Goal: Task Accomplishment & Management: Use online tool/utility

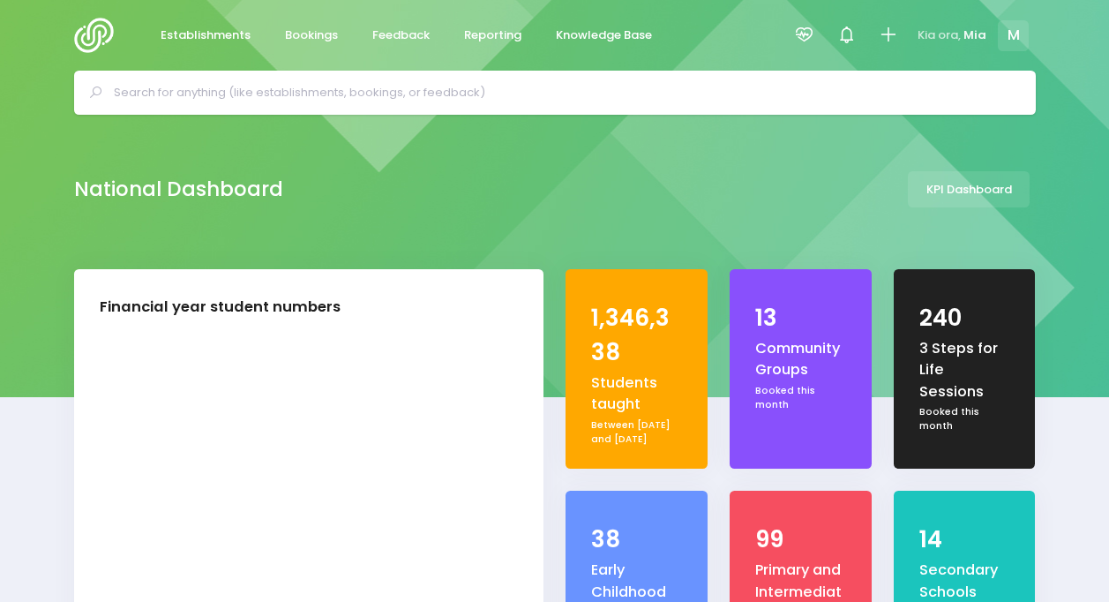
select select "5"
click at [475, 49] on link "Reporting" at bounding box center [493, 36] width 86 height 34
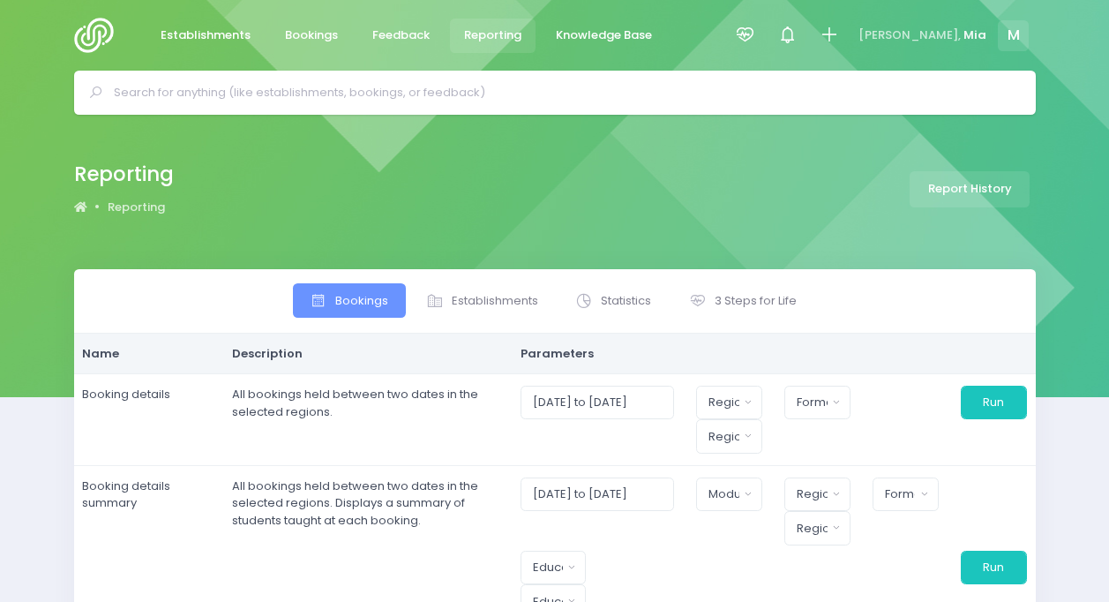
select select
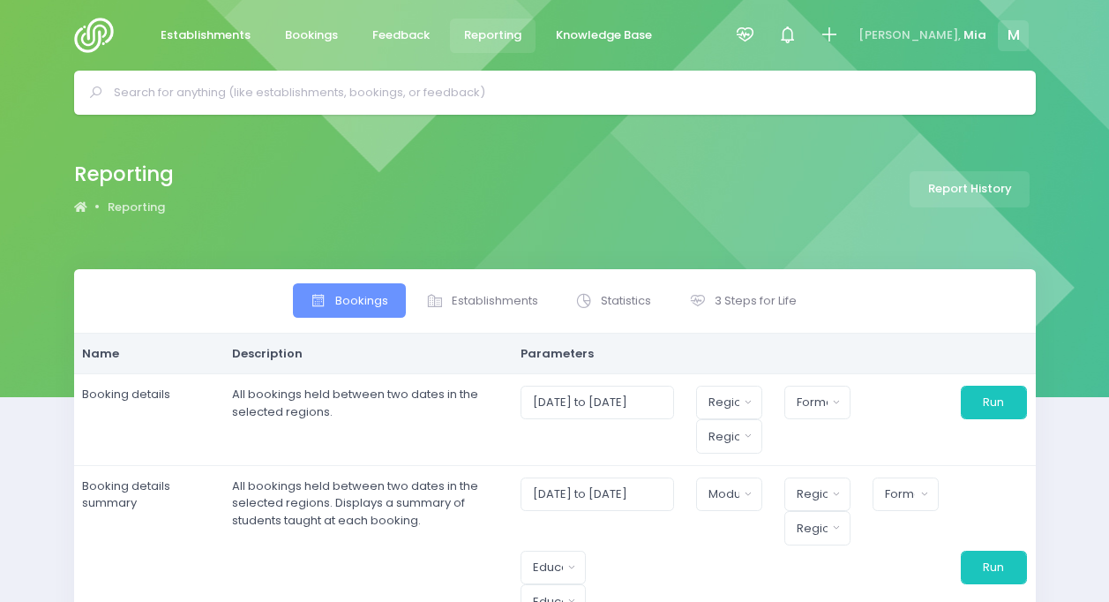
select select
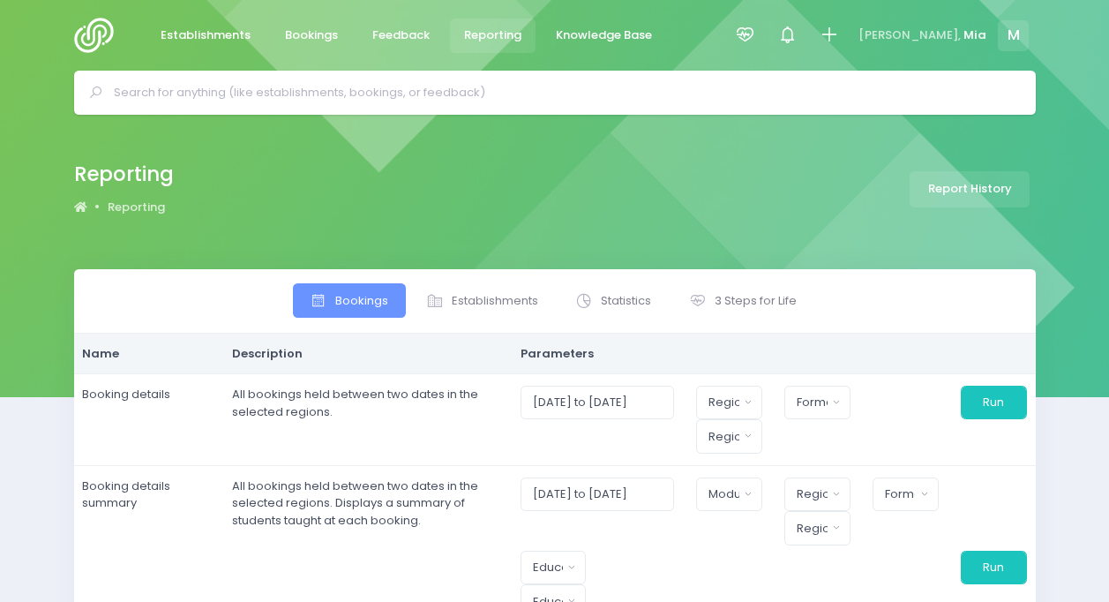
select select
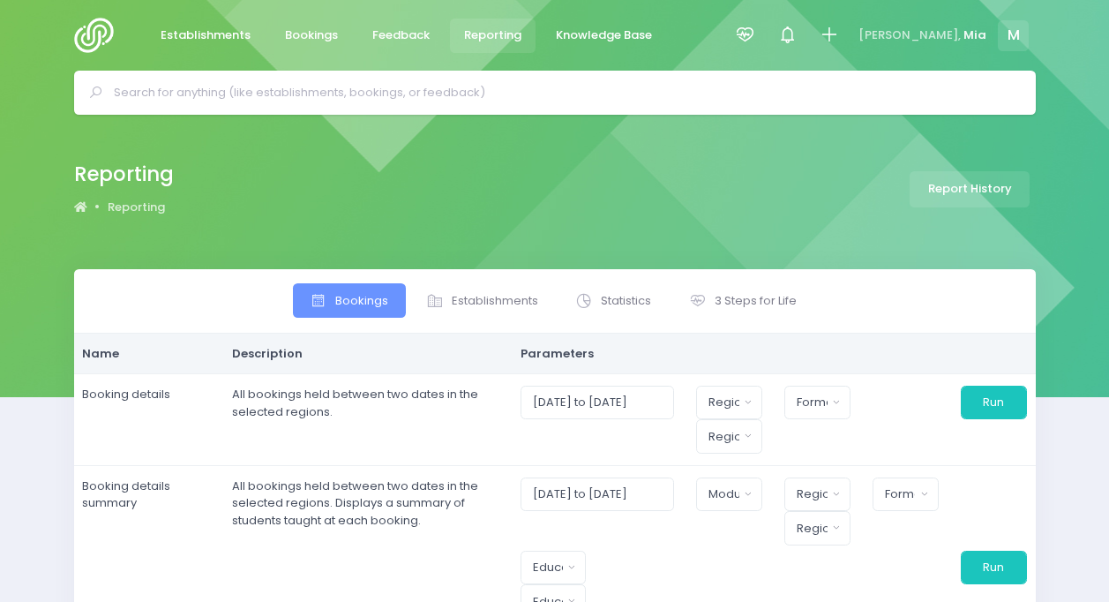
select select
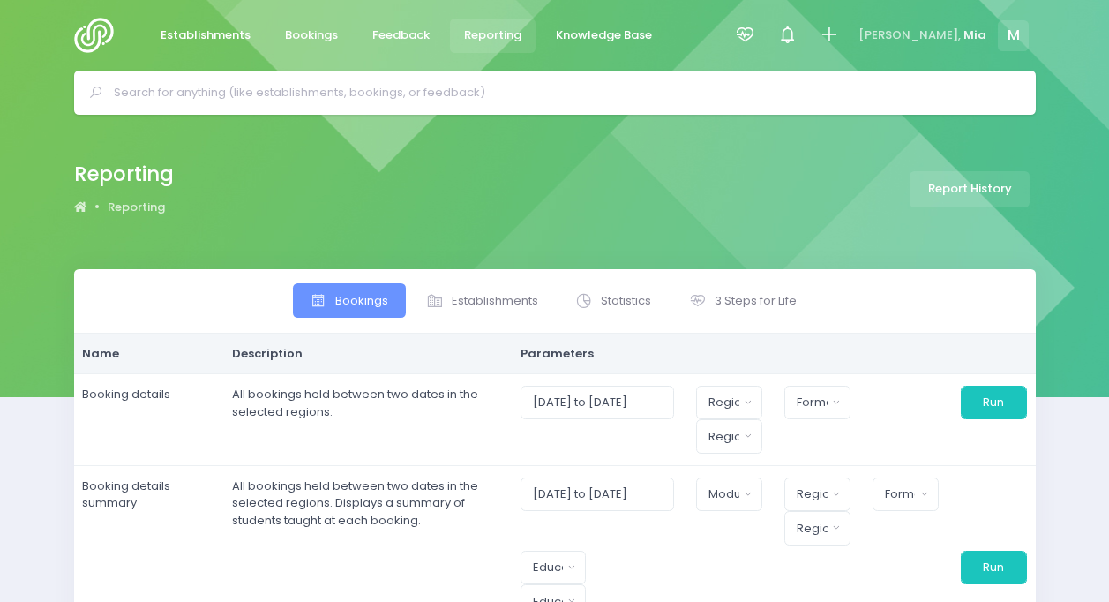
select select
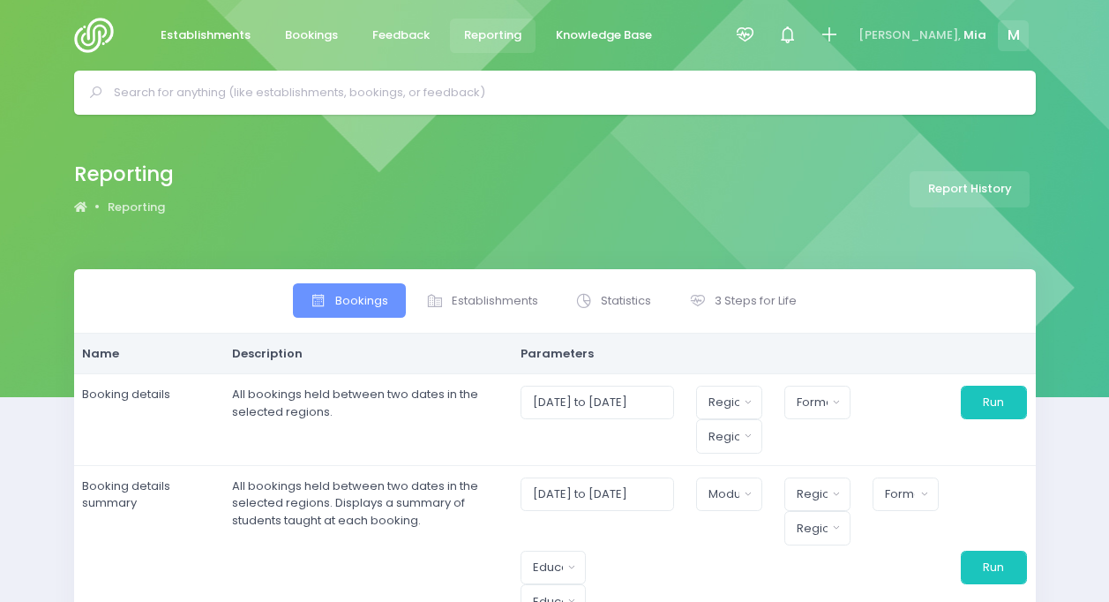
select select
click at [761, 305] on span "3 Steps for Life" at bounding box center [756, 301] width 82 height 18
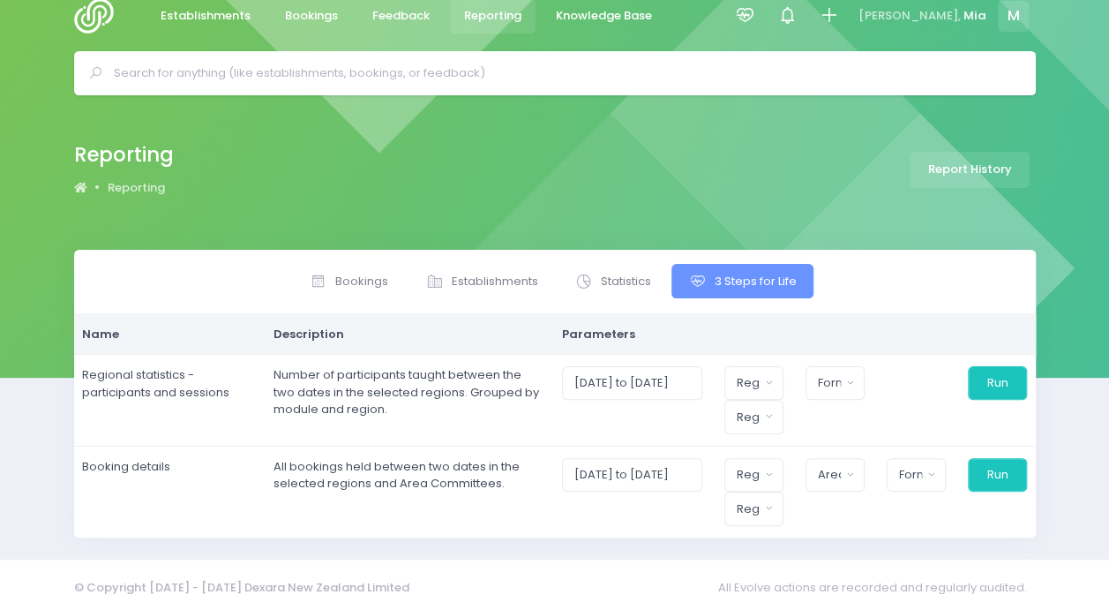
scroll to position [30, 0]
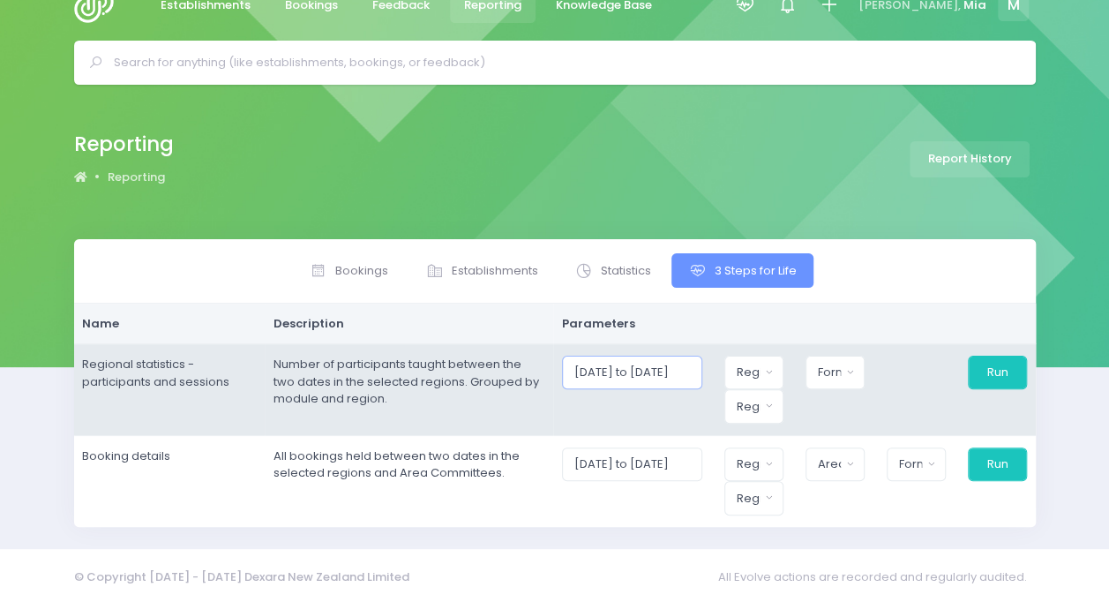
click at [651, 371] on input "[DATE] to [DATE]" at bounding box center [632, 373] width 140 height 34
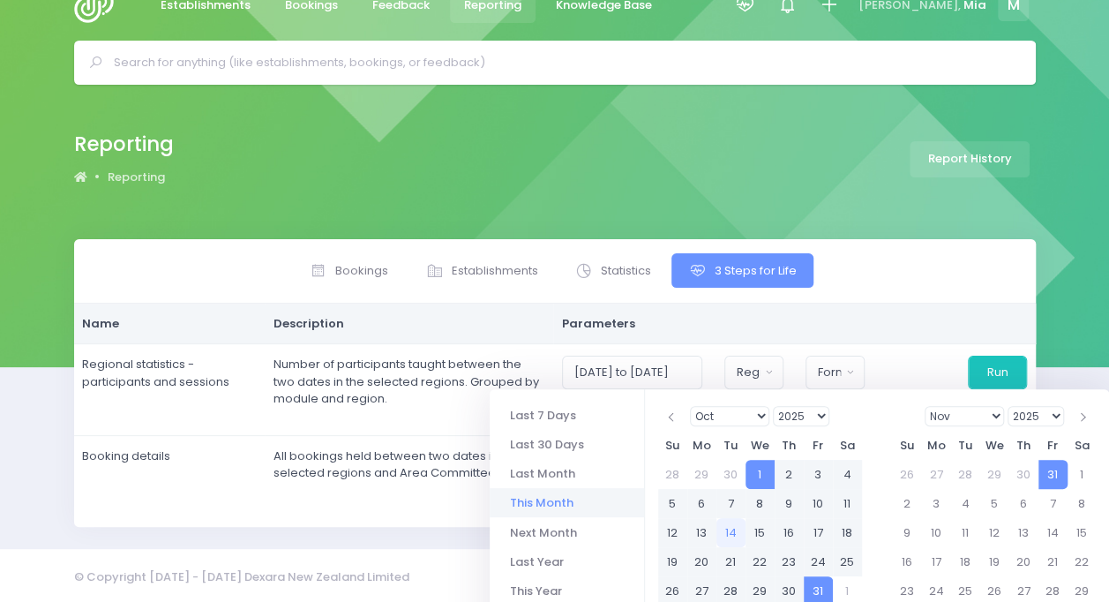
click at [554, 502] on li "This Month" at bounding box center [567, 502] width 154 height 29
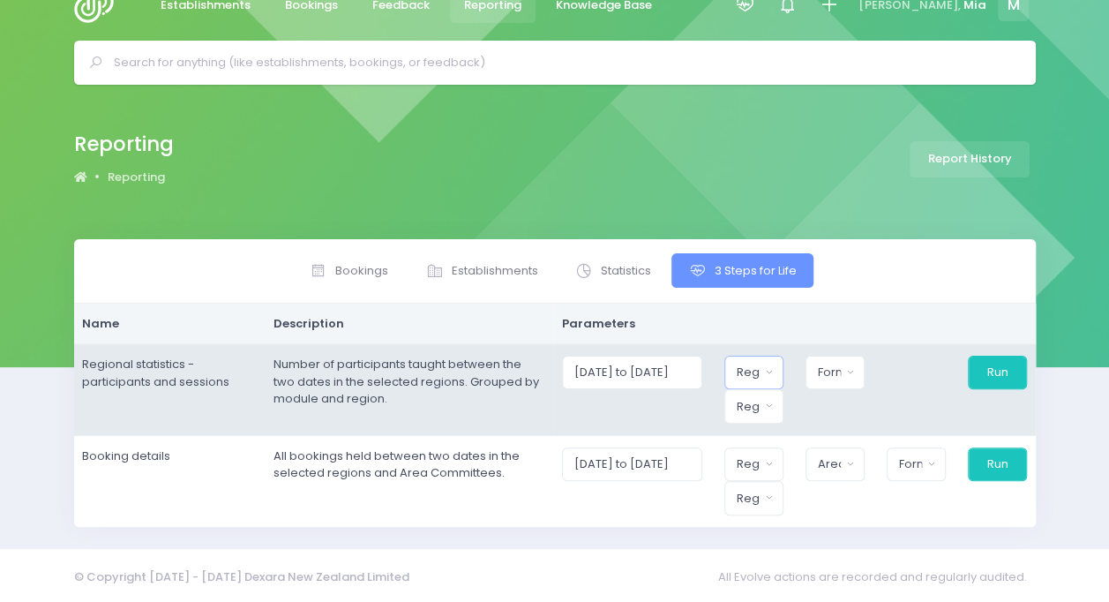
click at [774, 367] on button "Region" at bounding box center [753, 373] width 59 height 34
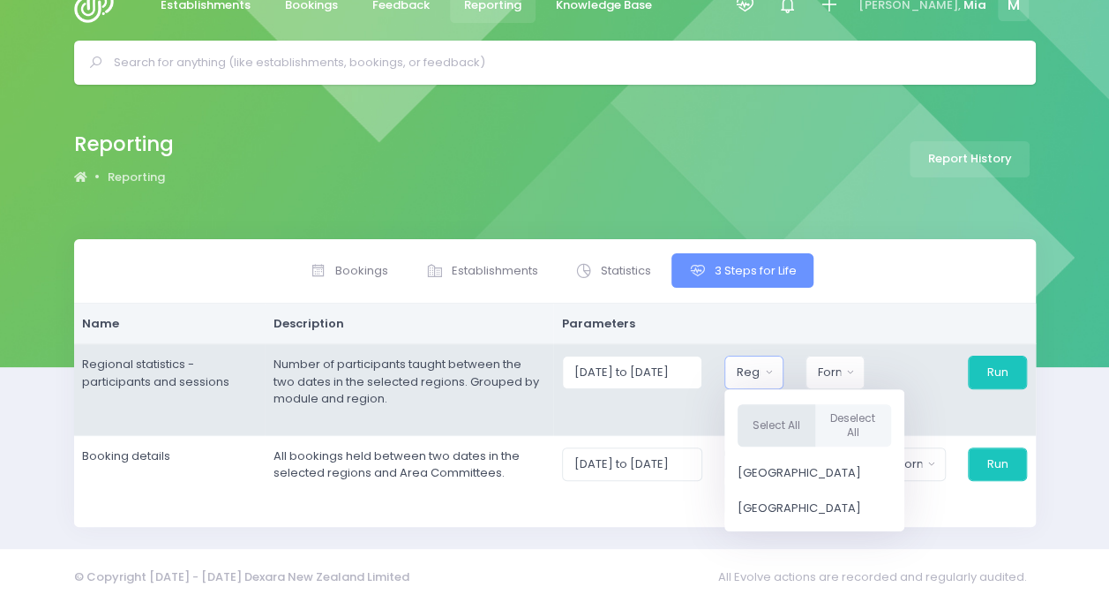
click at [785, 423] on button "Select All" at bounding box center [776, 425] width 78 height 43
select select "Northern"
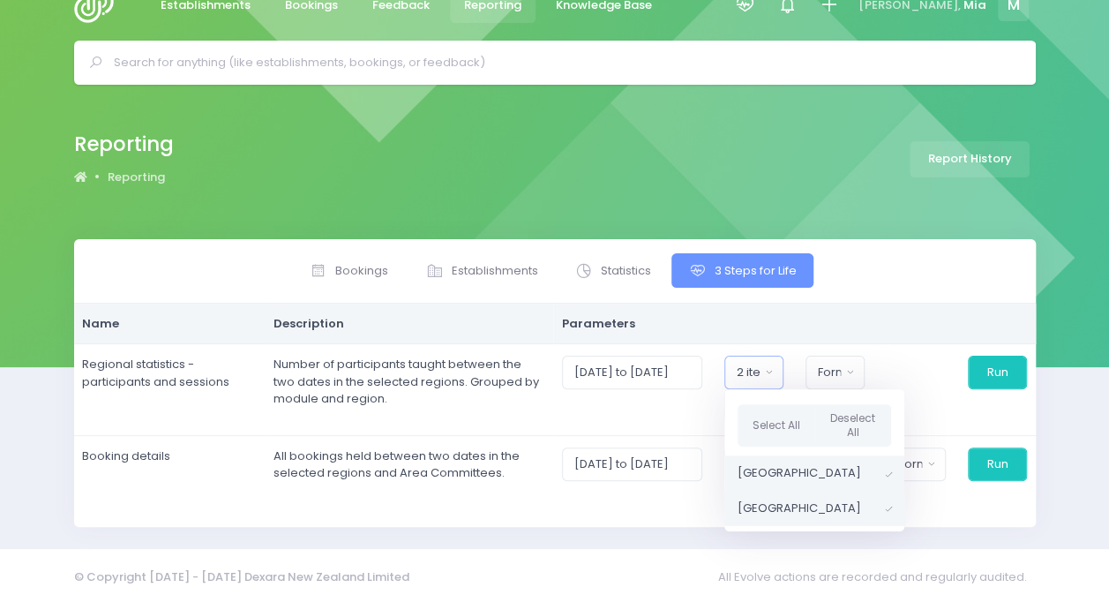
click at [811, 328] on th "Parameters" at bounding box center [794, 323] width 482 height 41
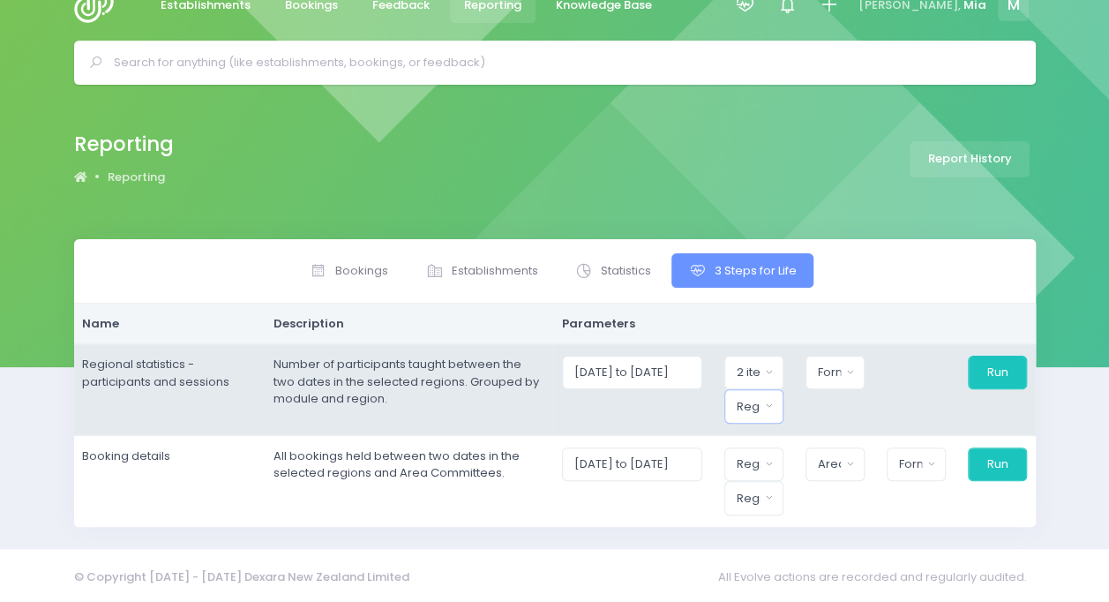
click at [753, 405] on div "Region" at bounding box center [748, 407] width 23 height 18
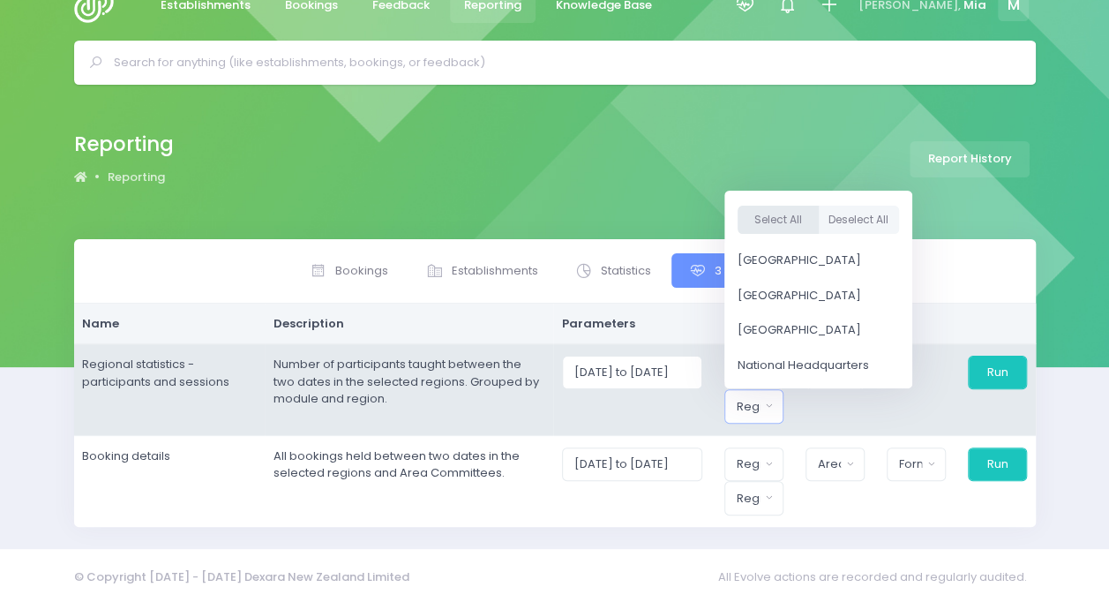
click at [790, 220] on button "Select All" at bounding box center [777, 220] width 81 height 29
select select "Northern"
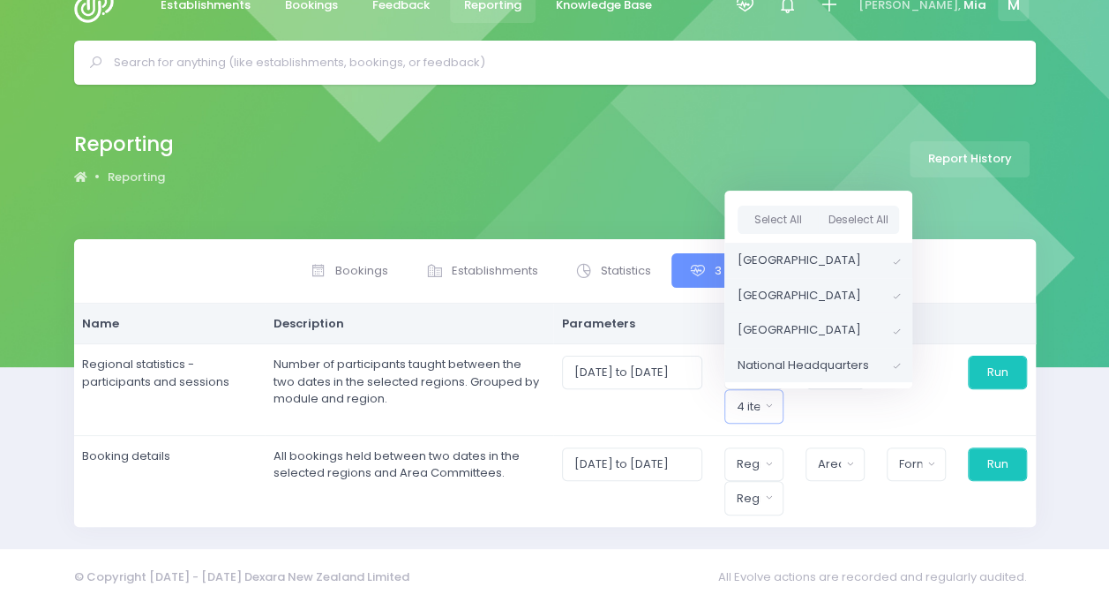
click at [771, 152] on div "Reporting Reporting Report History" at bounding box center [555, 159] width 1006 height 64
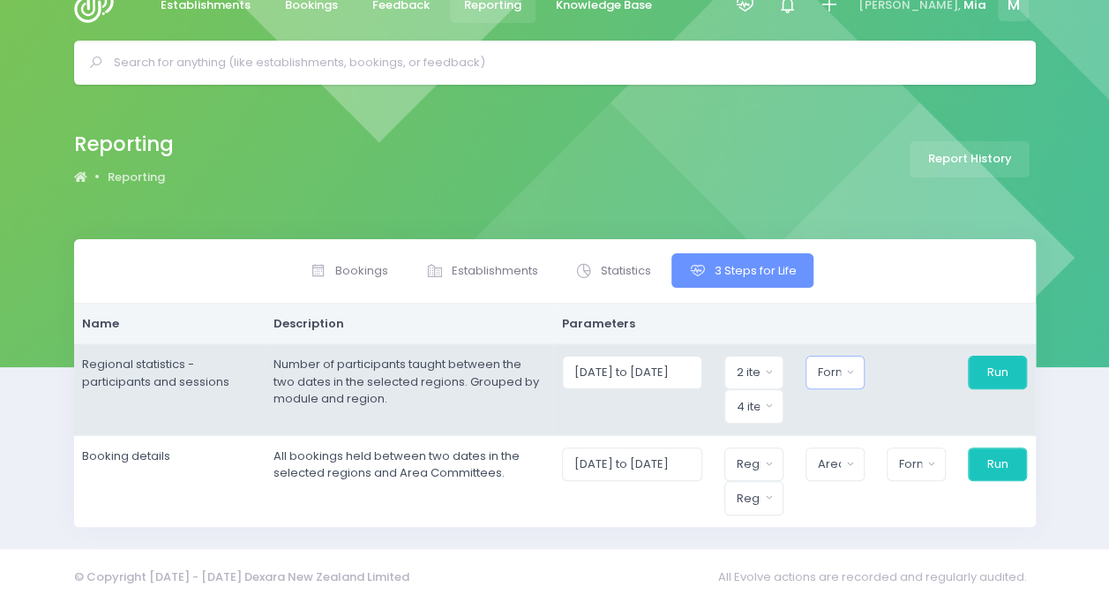
click at [852, 362] on button "Format" at bounding box center [834, 373] width 59 height 34
click at [864, 411] on span "Display in browser" at bounding box center [871, 413] width 105 height 18
select select "web"
click at [980, 362] on button "Run" at bounding box center [997, 373] width 60 height 34
